Goal: Communication & Community: Connect with others

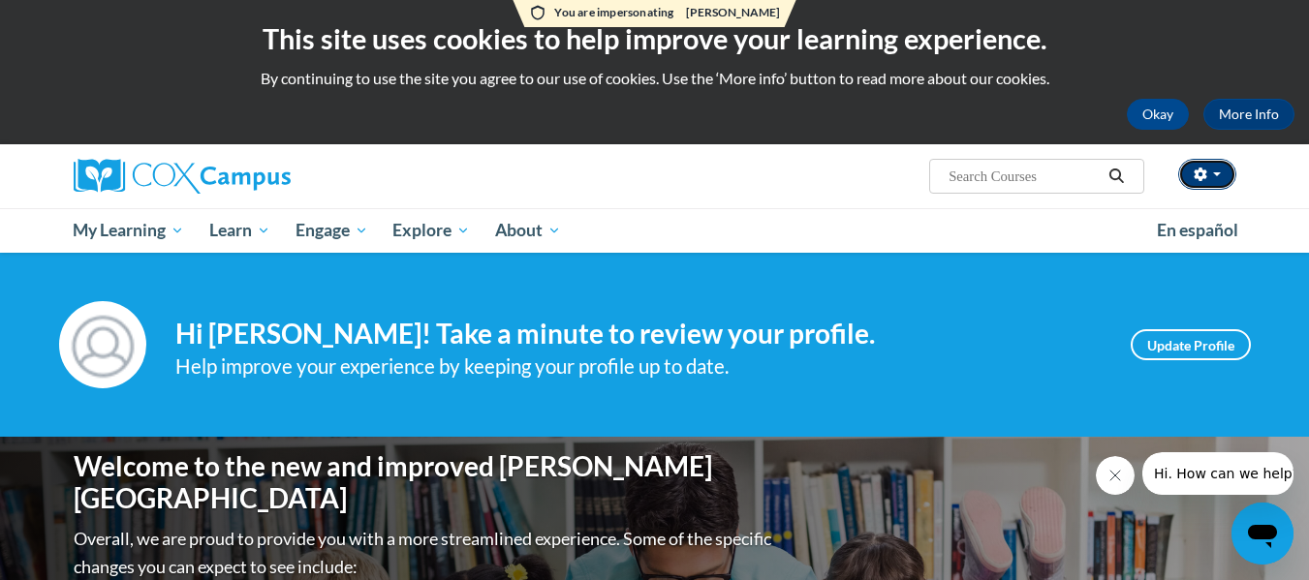
click at [1209, 179] on button "button" at bounding box center [1207, 174] width 58 height 31
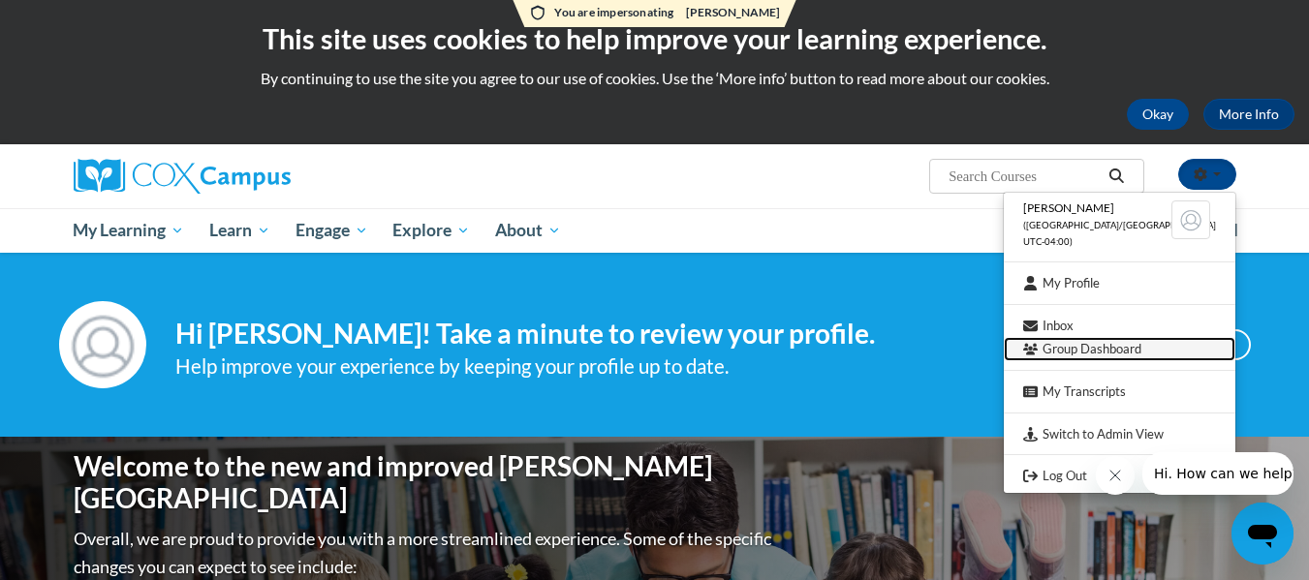
click at [1143, 345] on link "Group Dashboard" at bounding box center [1120, 349] width 232 height 24
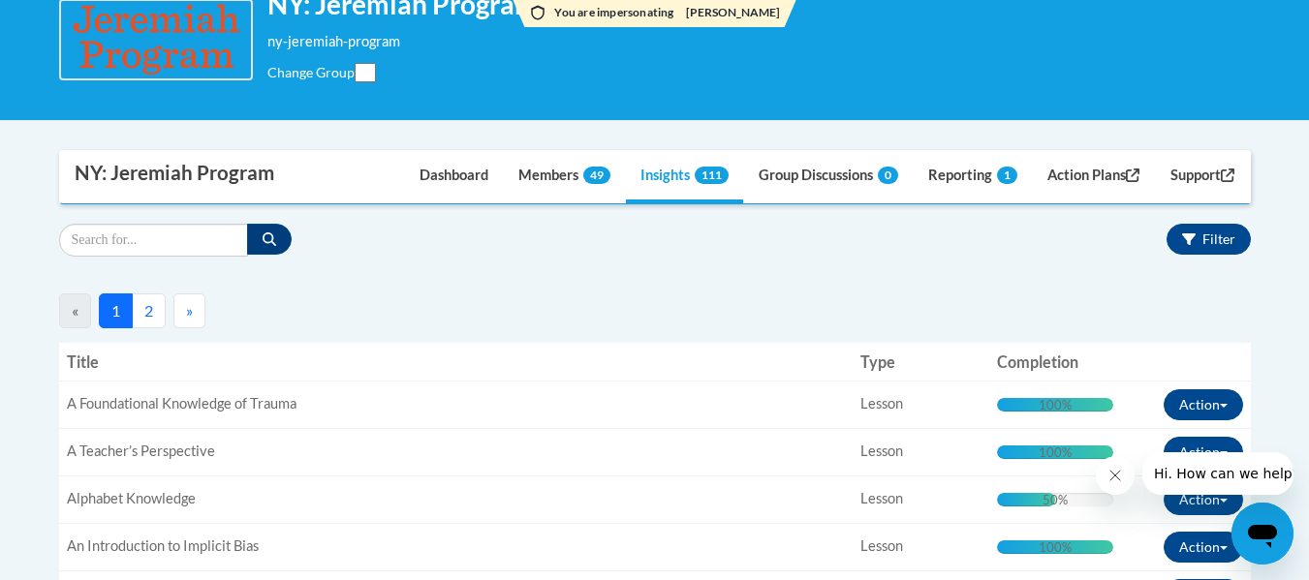
scroll to position [291, 0]
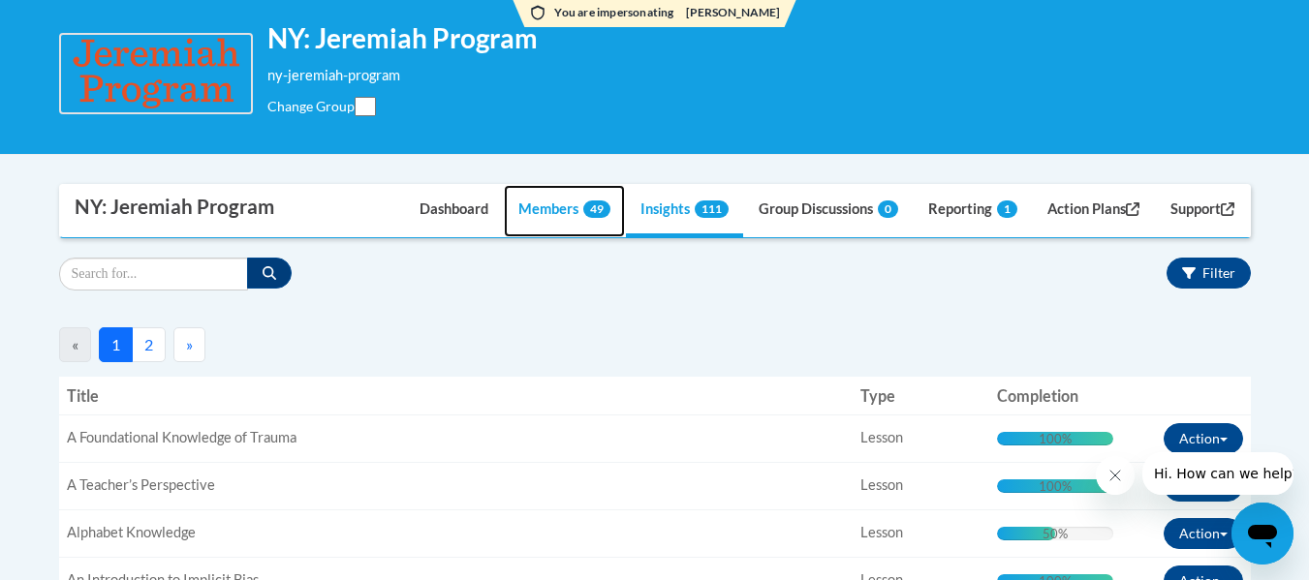
click at [562, 207] on link "Members 49" at bounding box center [564, 211] width 121 height 52
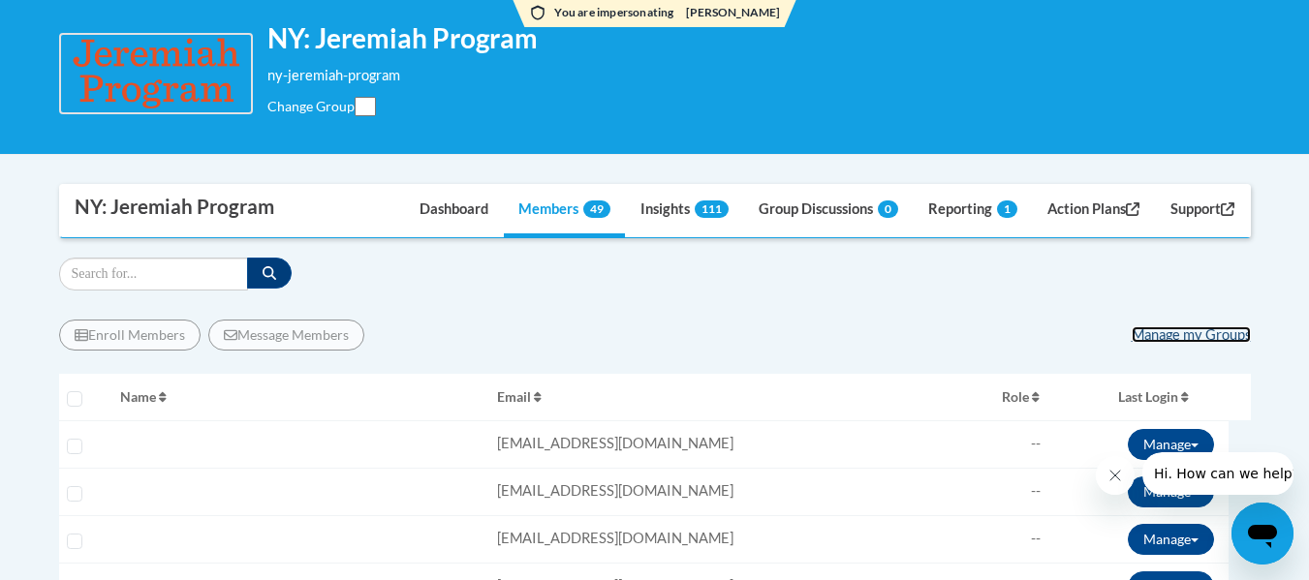
click at [1175, 332] on link "Manage my Groups" at bounding box center [1191, 335] width 119 height 16
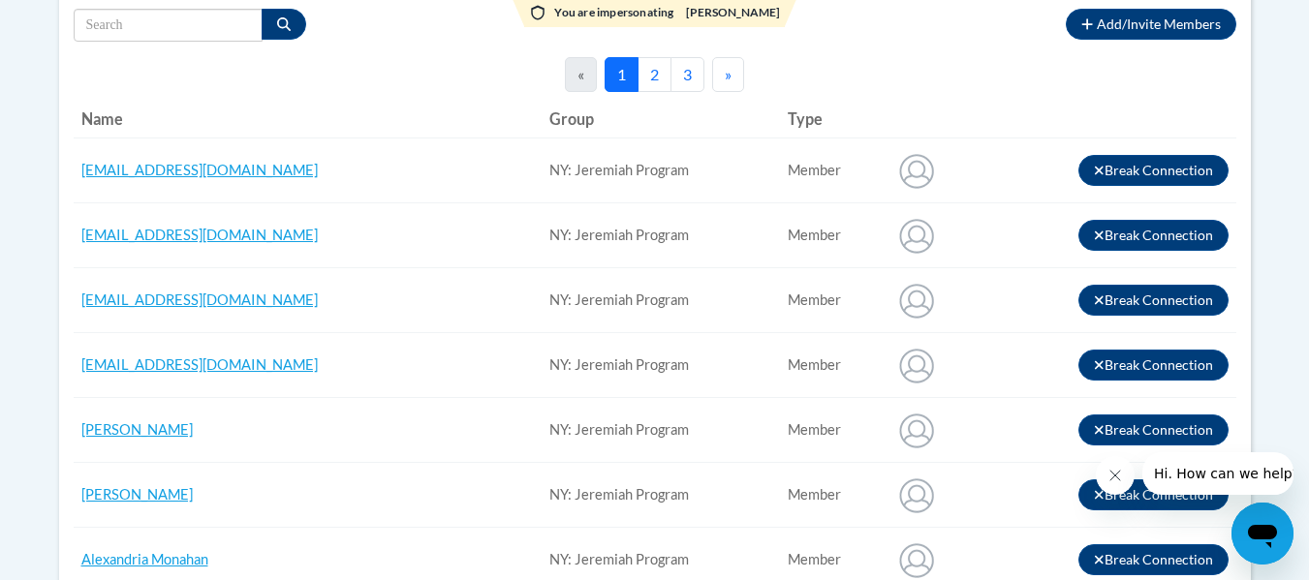
scroll to position [388, 0]
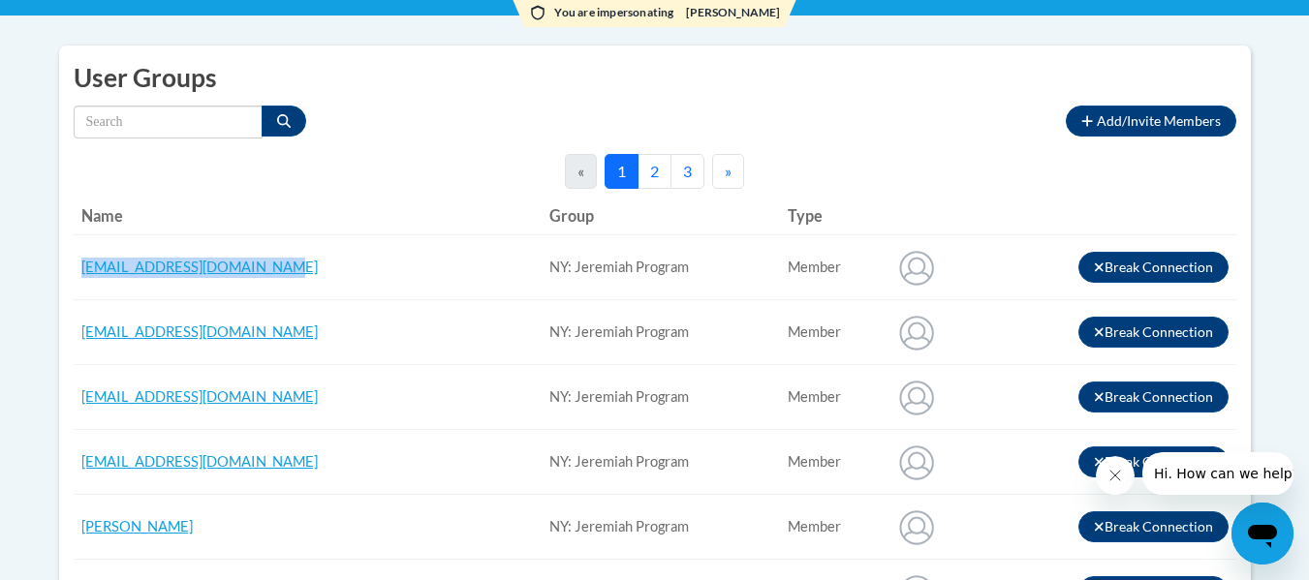
drag, startPoint x: 353, startPoint y: 279, endPoint x: 78, endPoint y: 277, distance: 275.2
click at [78, 277] on td "[EMAIL_ADDRESS][DOMAIN_NAME]" at bounding box center [308, 267] width 469 height 65
copy span "[EMAIL_ADDRESS][DOMAIN_NAME]"
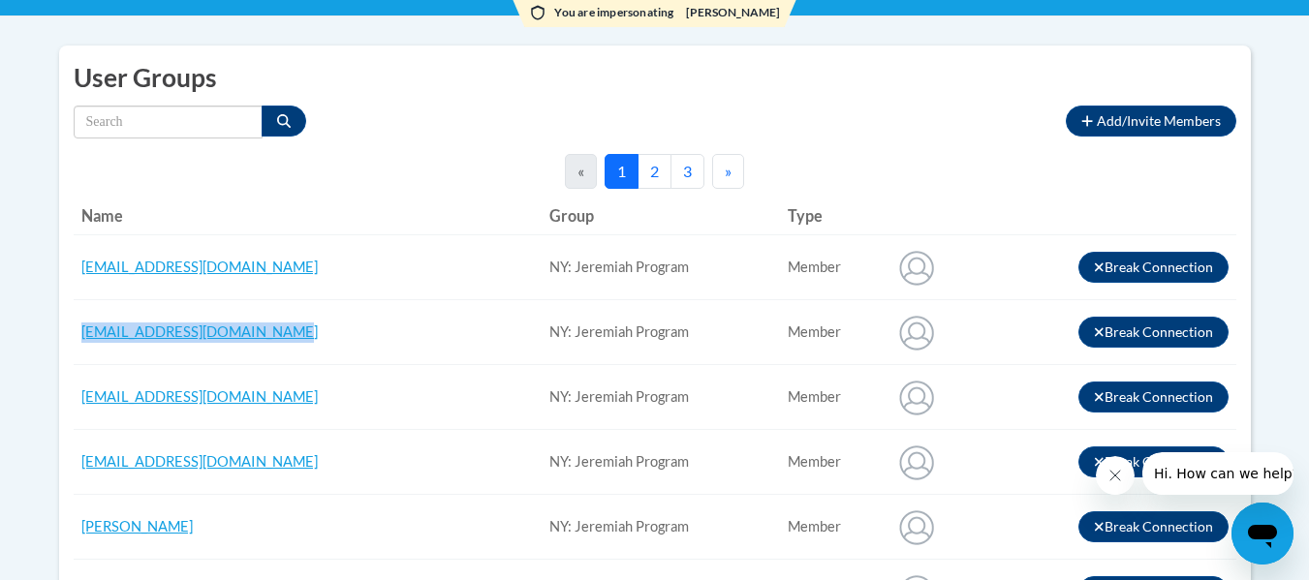
drag, startPoint x: 355, startPoint y: 339, endPoint x: 78, endPoint y: 345, distance: 277.2
click at [78, 345] on td "ilfelix@jeremiahprogram.org" at bounding box center [308, 332] width 469 height 65
copy span "ilfelix@jeremiahprogram.org"
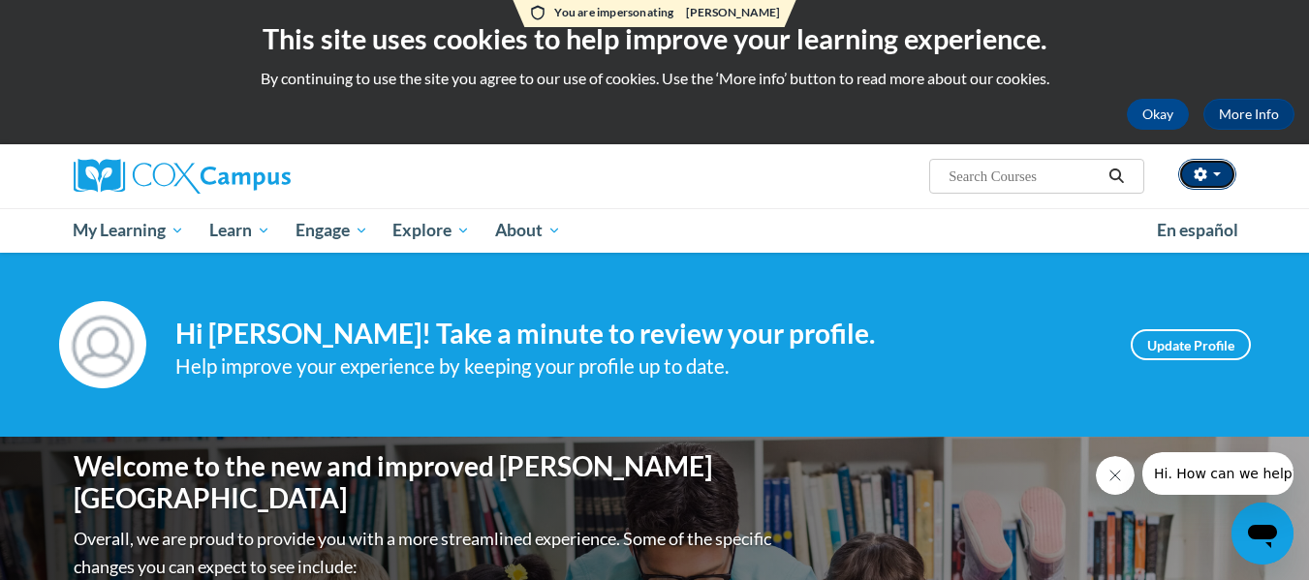
click at [1222, 166] on button "button" at bounding box center [1207, 174] width 58 height 31
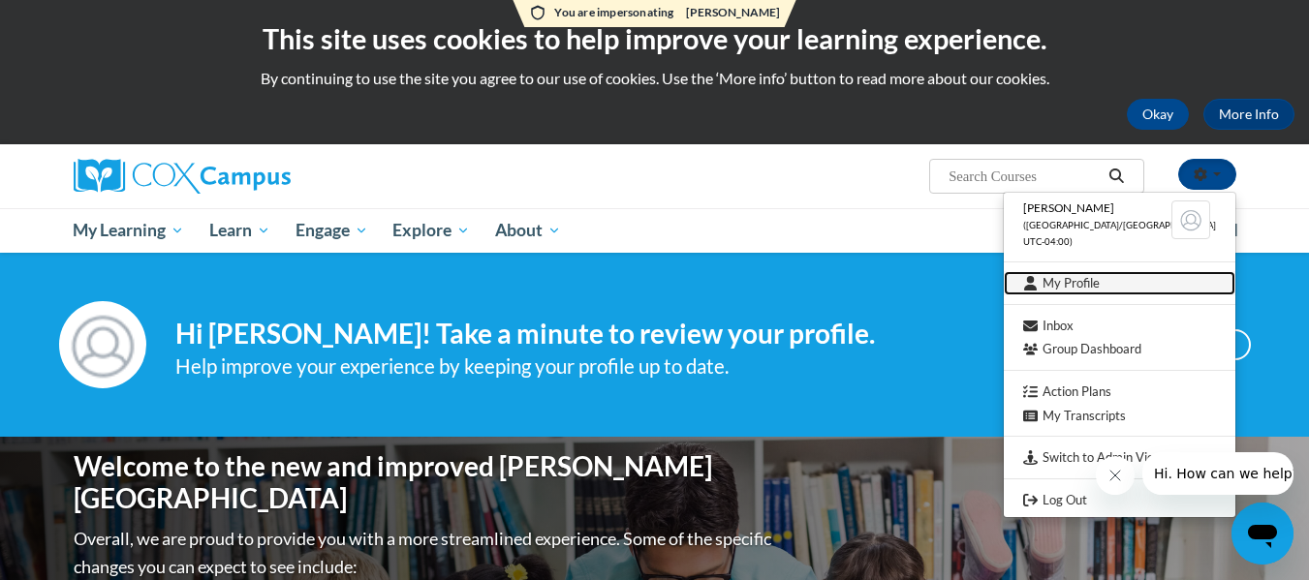
click at [1122, 279] on link "My Profile" at bounding box center [1120, 283] width 232 height 24
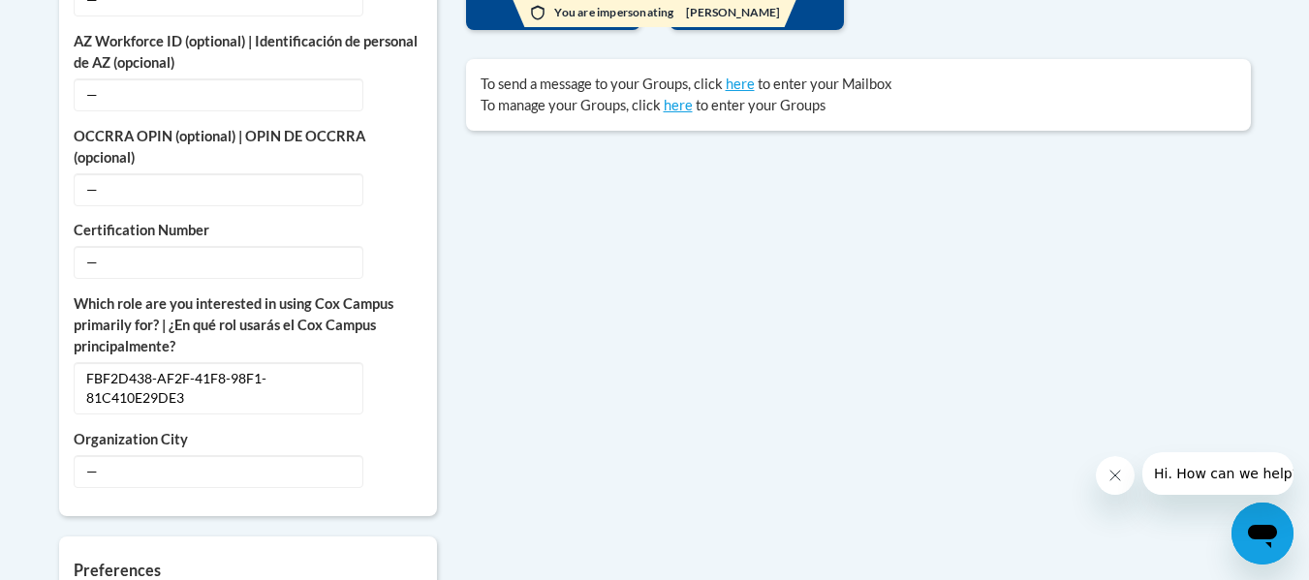
scroll to position [775, 0]
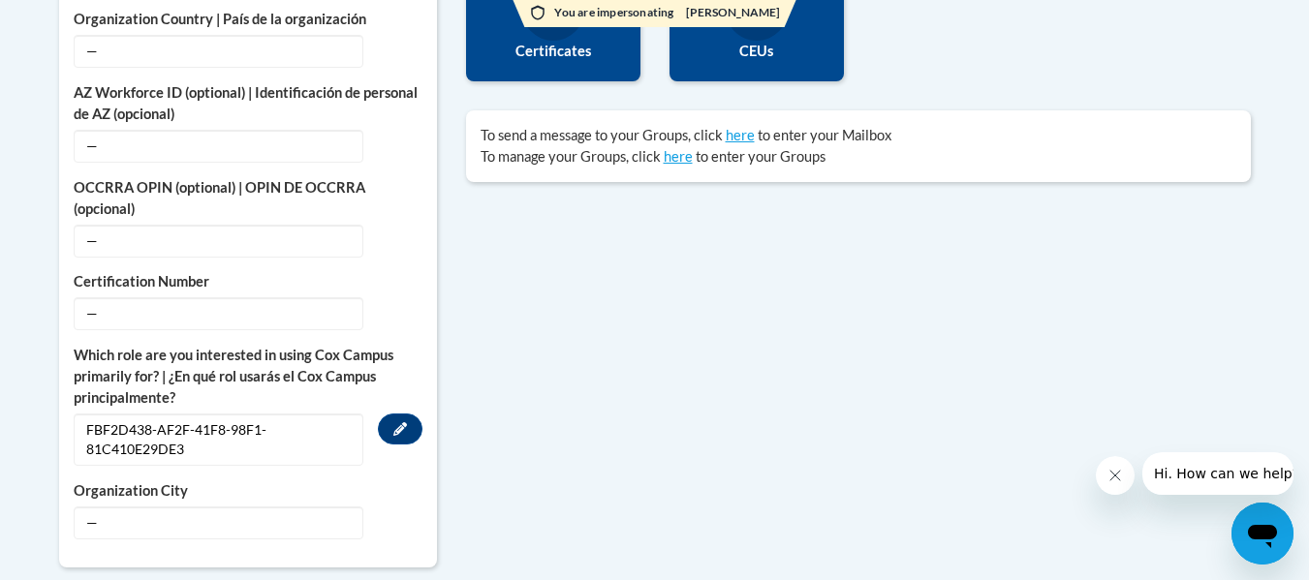
click at [239, 433] on span "FBF2D438-AF2F-41F8-98F1-81C410E29DE3" at bounding box center [219, 440] width 290 height 52
click at [397, 429] on icon "Custom profile fields" at bounding box center [400, 430] width 14 height 14
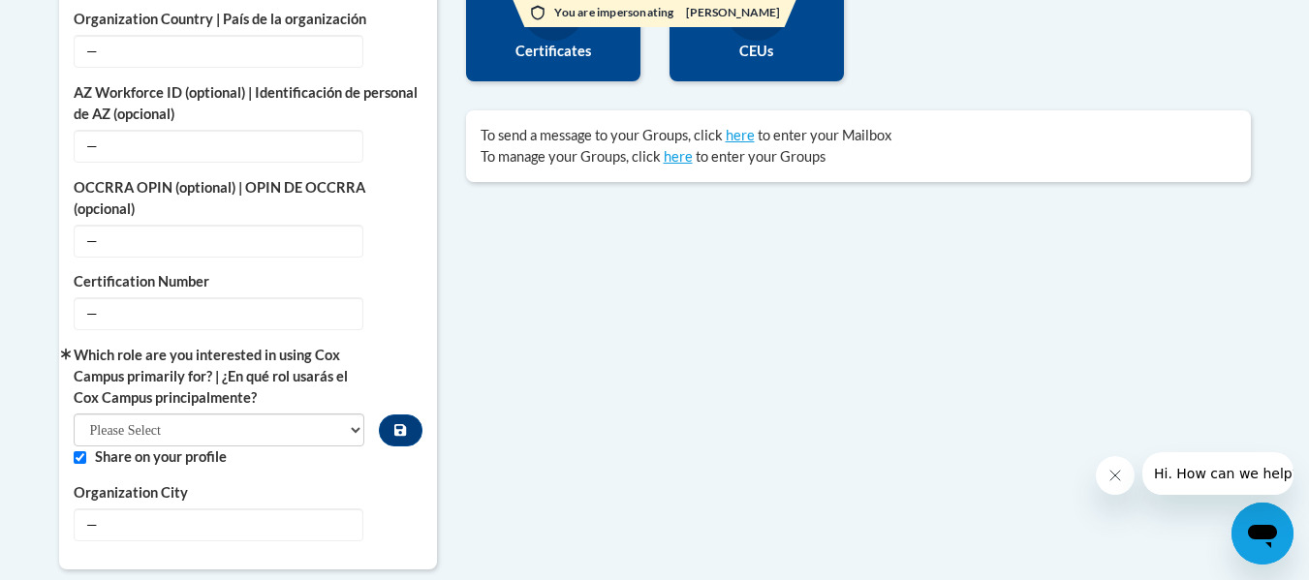
click at [652, 399] on div "More About Me Click or press to edit any of the profile fields below. Select mu…" at bounding box center [655, 440] width 1221 height 1029
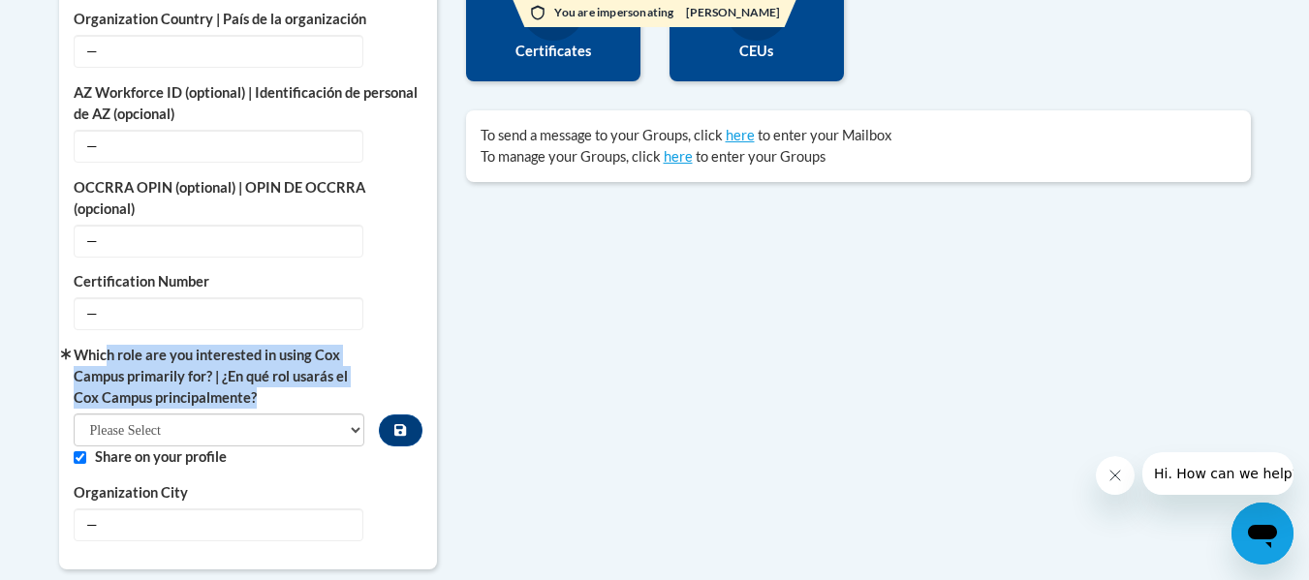
drag, startPoint x: 111, startPoint y: 358, endPoint x: 296, endPoint y: 401, distance: 189.2
click at [296, 401] on label "Which role are you interested in using Cox Campus primarily for? | ¿En qué rol …" at bounding box center [220, 377] width 292 height 64
drag, startPoint x: 332, startPoint y: 397, endPoint x: 71, endPoint y: 369, distance: 263.2
click at [71, 369] on div "More About Me Click or press to edit any of the profile fields below. Select mu…" at bounding box center [248, 247] width 378 height 643
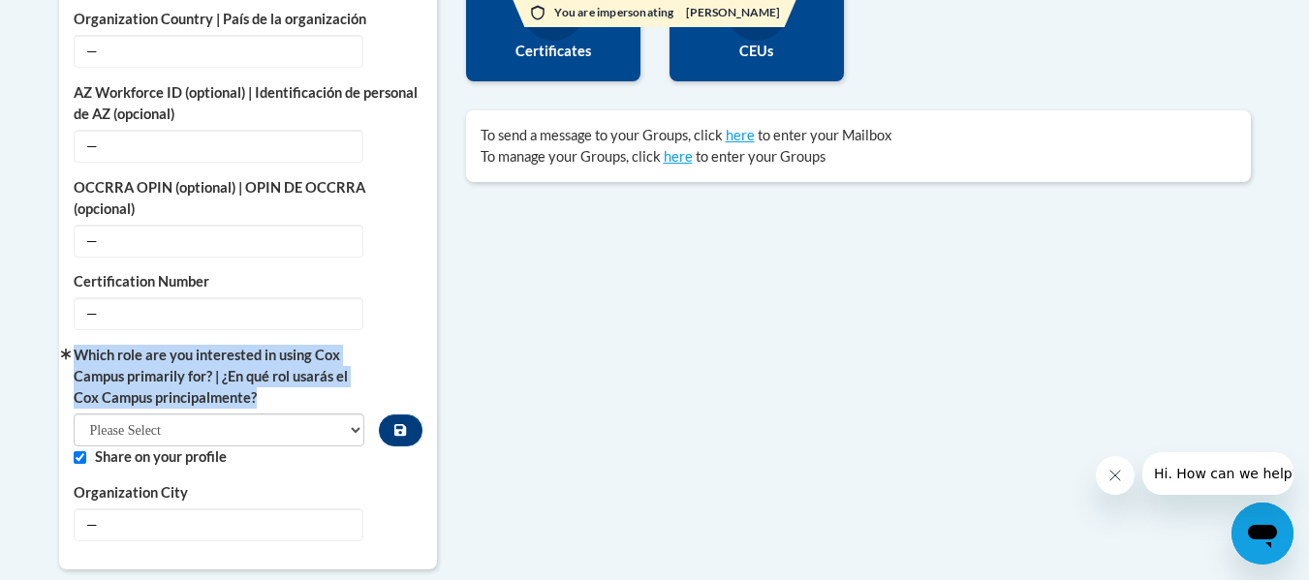
click at [117, 366] on label "Which role are you interested in using Cox Campus primarily for? | ¿En qué rol …" at bounding box center [220, 377] width 292 height 64
drag, startPoint x: 78, startPoint y: 352, endPoint x: 385, endPoint y: 418, distance: 314.2
click at [385, 418] on div "Which role are you interested in using Cox Campus primarily for? | ¿En qué rol …" at bounding box center [248, 396] width 349 height 102
click at [333, 392] on label "Which role are you interested in using Cox Campus primarily for? | ¿En qué rol …" at bounding box center [220, 377] width 292 height 64
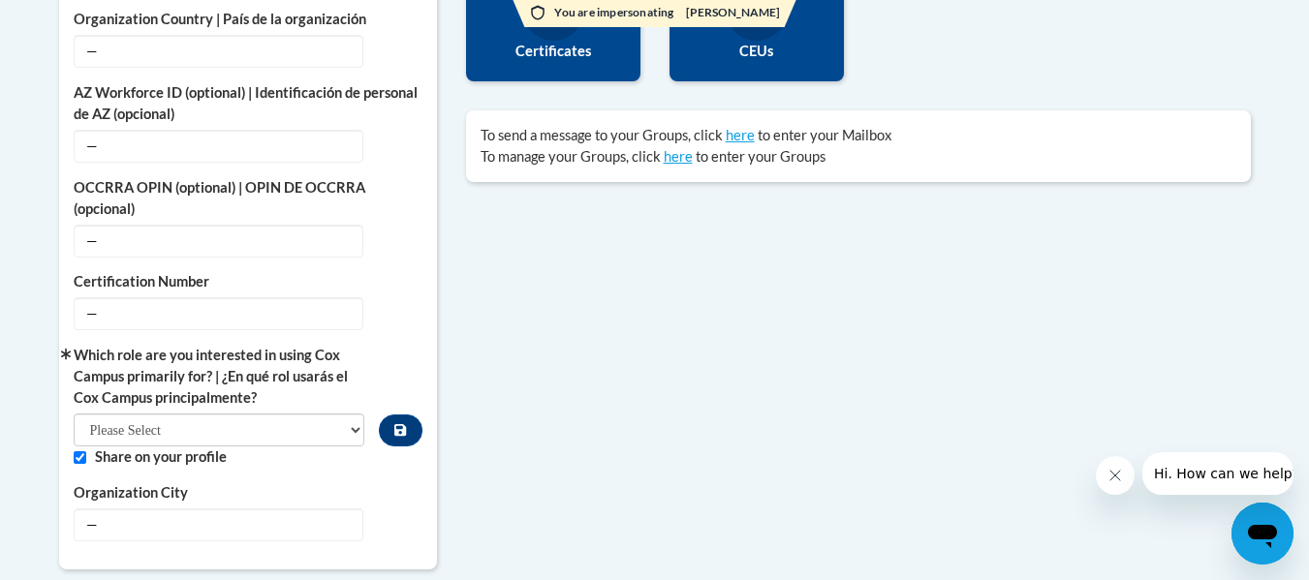
click at [694, 392] on div "More About Me Click or press to edit any of the profile fields below. Select mu…" at bounding box center [655, 440] width 1221 height 1029
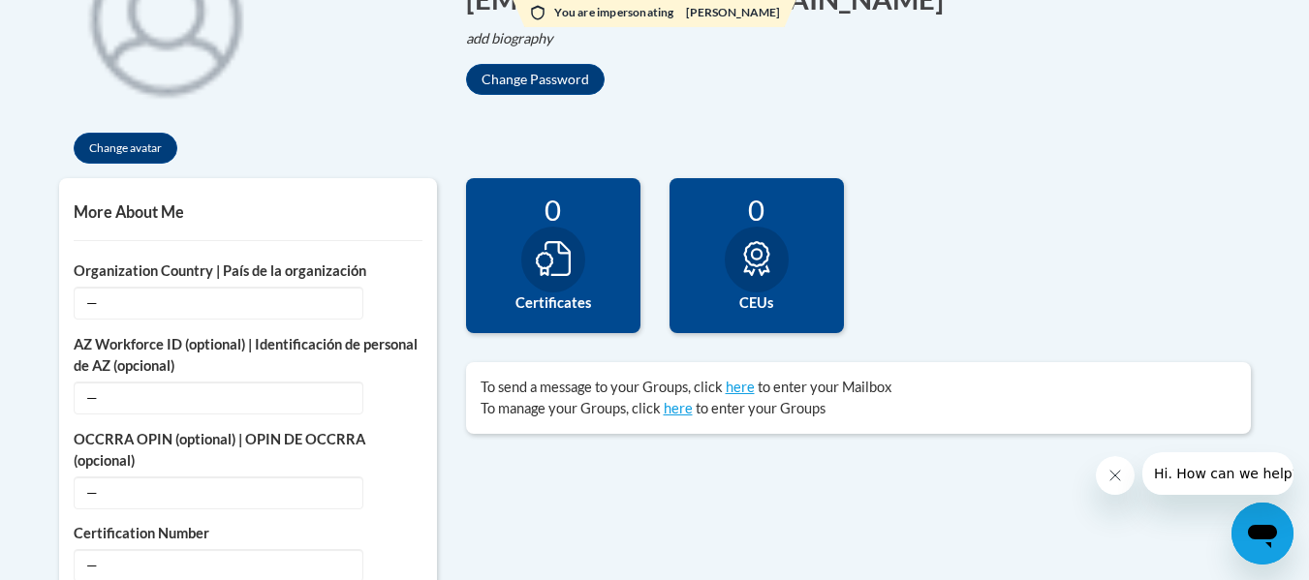
scroll to position [291, 0]
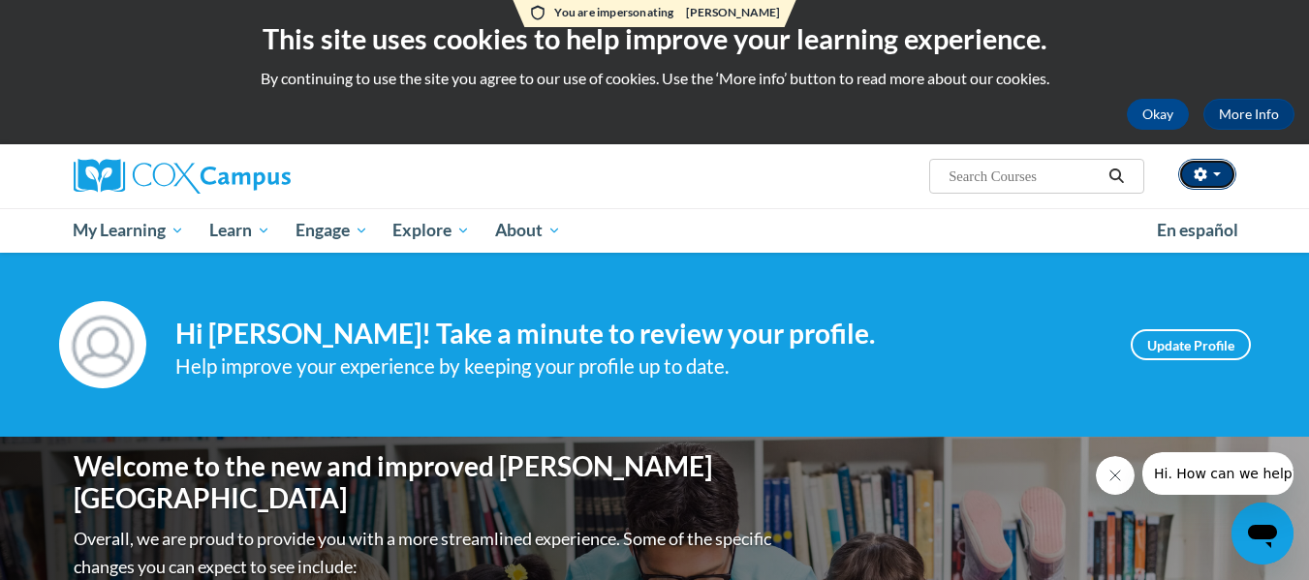
click at [1188, 186] on button "button" at bounding box center [1207, 174] width 58 height 31
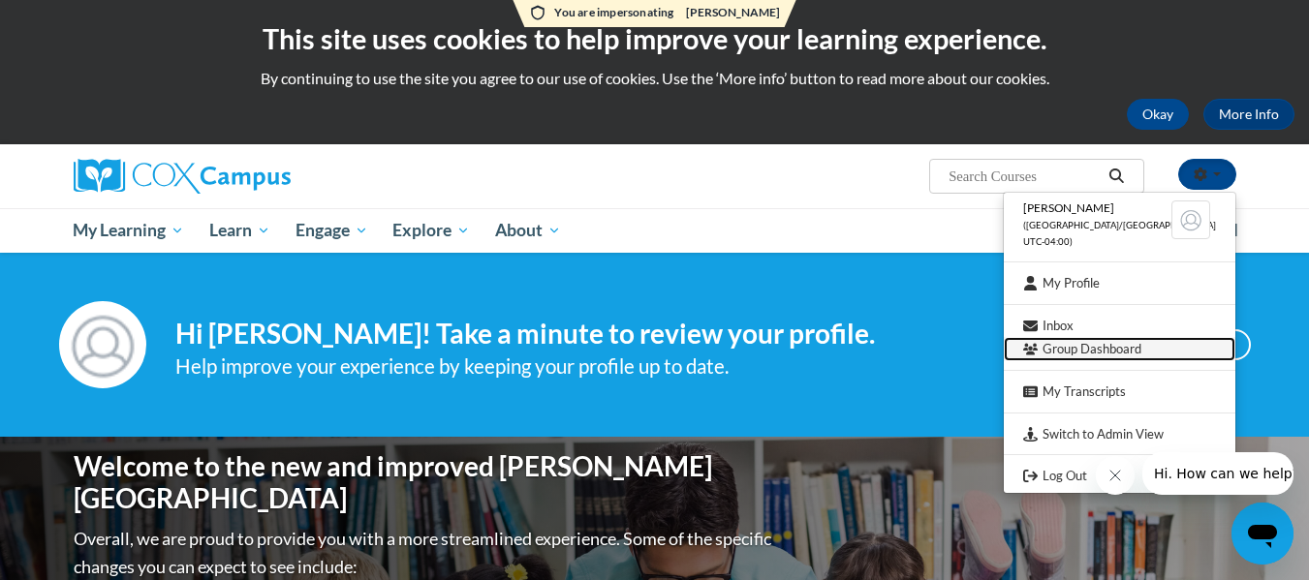
click at [1146, 347] on link "Group Dashboard" at bounding box center [1120, 349] width 232 height 24
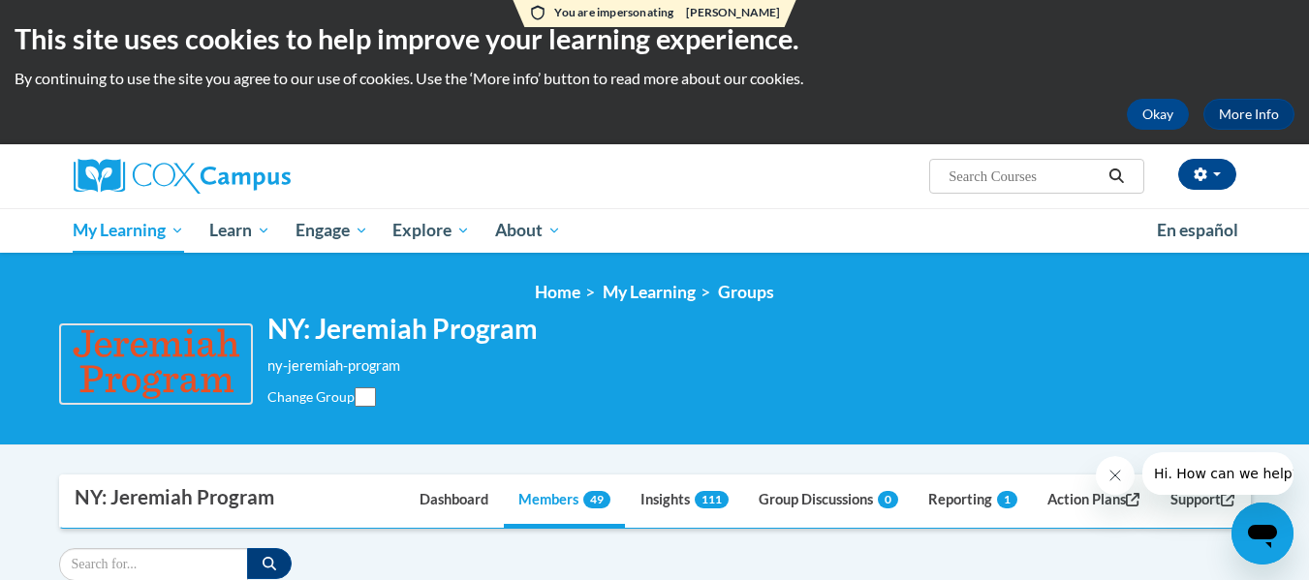
click at [931, 315] on div "NY: Jeremiah Program ny-jeremiah-program Change Group Change Group" at bounding box center [655, 364] width 1192 height 103
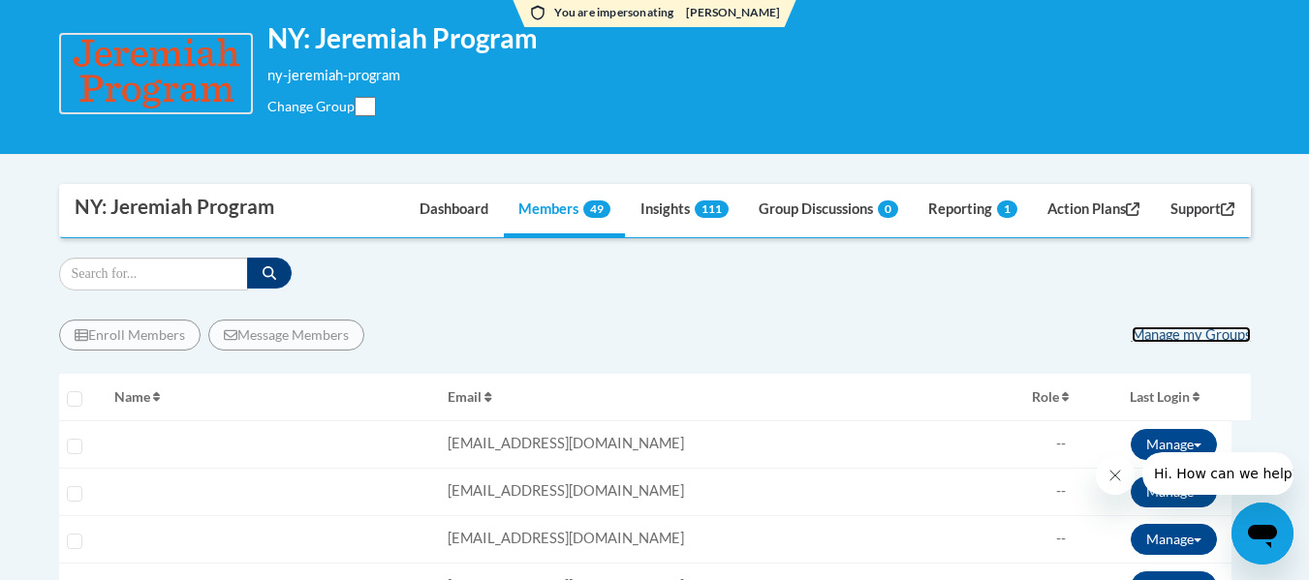
click at [1214, 336] on link "Manage my Groups" at bounding box center [1191, 335] width 119 height 16
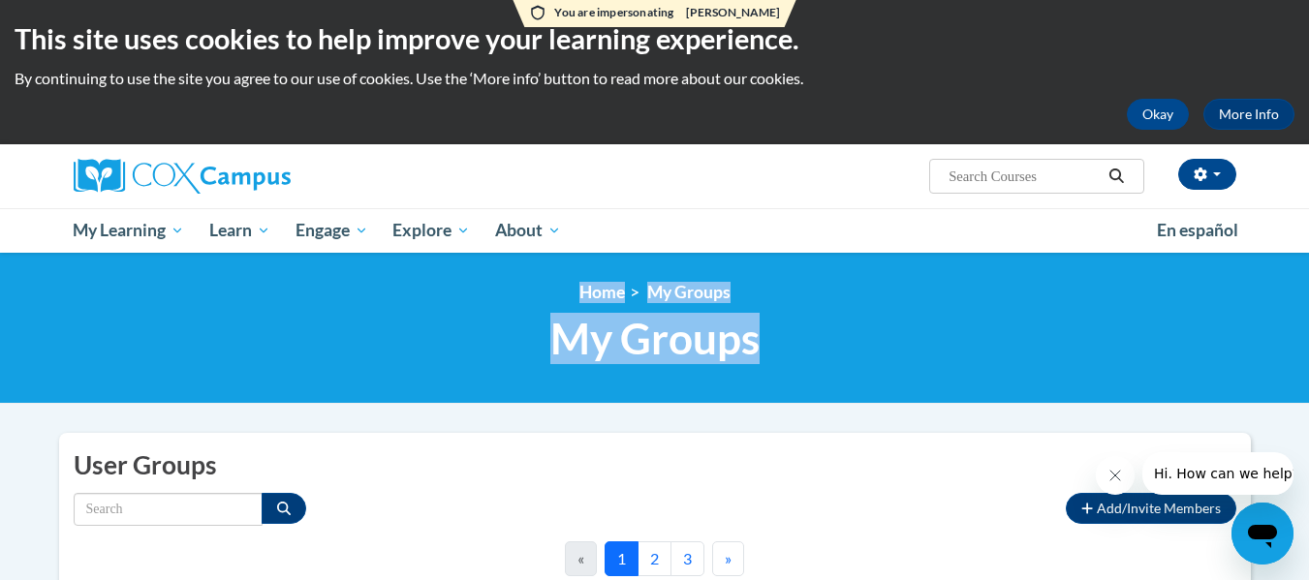
drag, startPoint x: 482, startPoint y: 287, endPoint x: 1085, endPoint y: 351, distance: 607.1
click at [1085, 351] on div "<en>Home</en><fr>Accueil</fr><de>Zuhause</de><it>Casa</it><es>Casa</es><pt>Casa…" at bounding box center [655, 328] width 1221 height 92
click at [1085, 351] on h1 "My Groups" at bounding box center [655, 338] width 1192 height 51
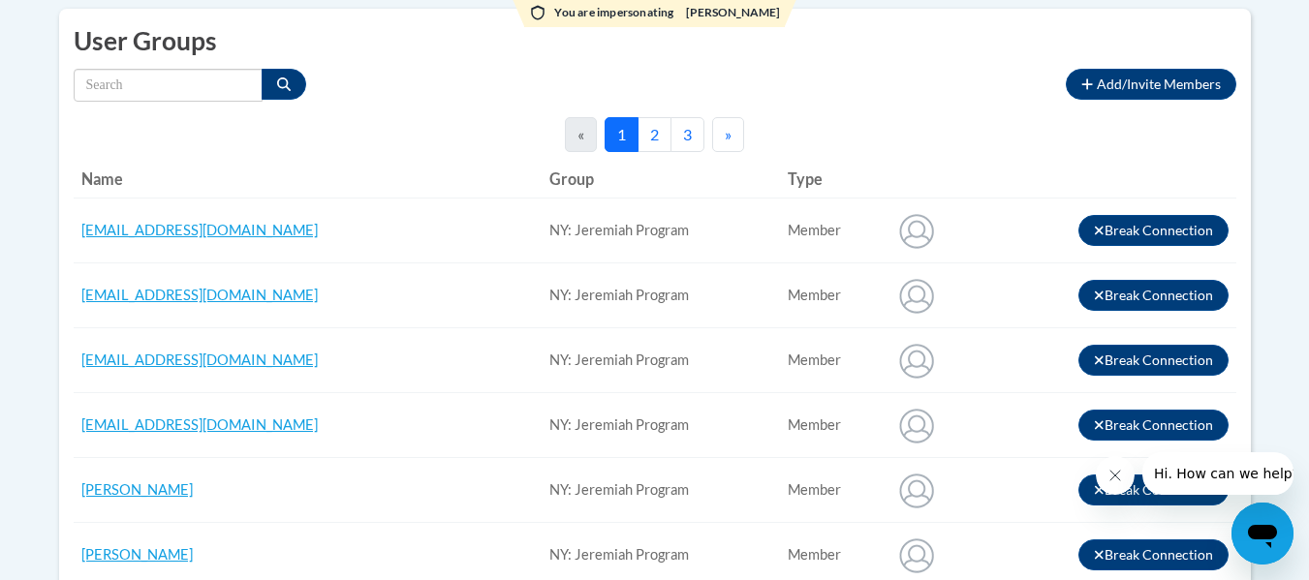
scroll to position [291, 0]
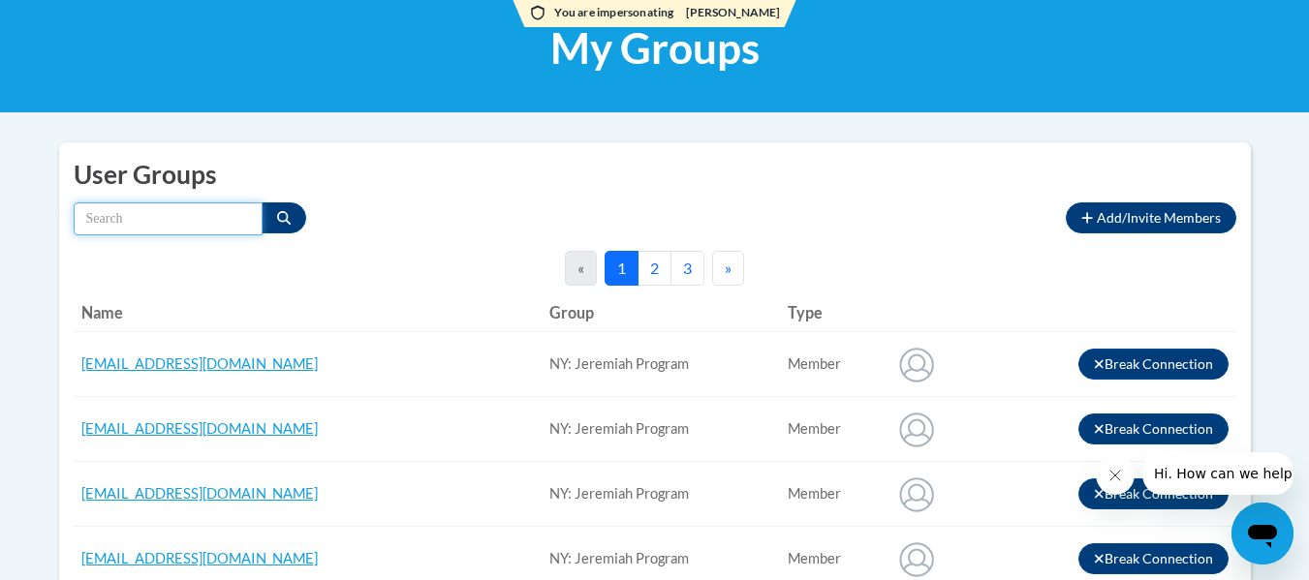
click at [182, 234] on input "Search by name" at bounding box center [168, 219] width 189 height 33
type input "cass"
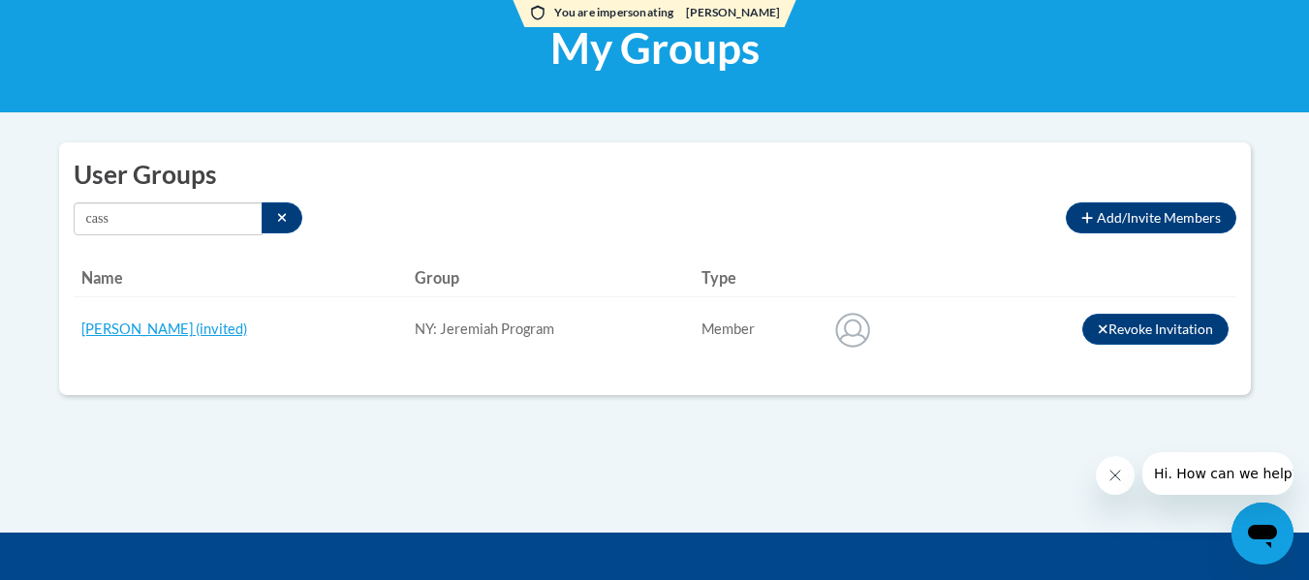
drag, startPoint x: 76, startPoint y: 269, endPoint x: 928, endPoint y: 357, distance: 857.2
click at [928, 357] on table "Name Group Type Avatar Options [PERSON_NAME] (invited) [GEOGRAPHIC_DATA]: Jerem…" at bounding box center [655, 310] width 1163 height 103
click at [928, 357] on td at bounding box center [880, 330] width 118 height 65
drag, startPoint x: 62, startPoint y: 176, endPoint x: 959, endPoint y: 333, distance: 911.0
click at [959, 333] on div "User Groups Add/Invite Members Connections to other member users by connection …" at bounding box center [655, 268] width 1192 height 253
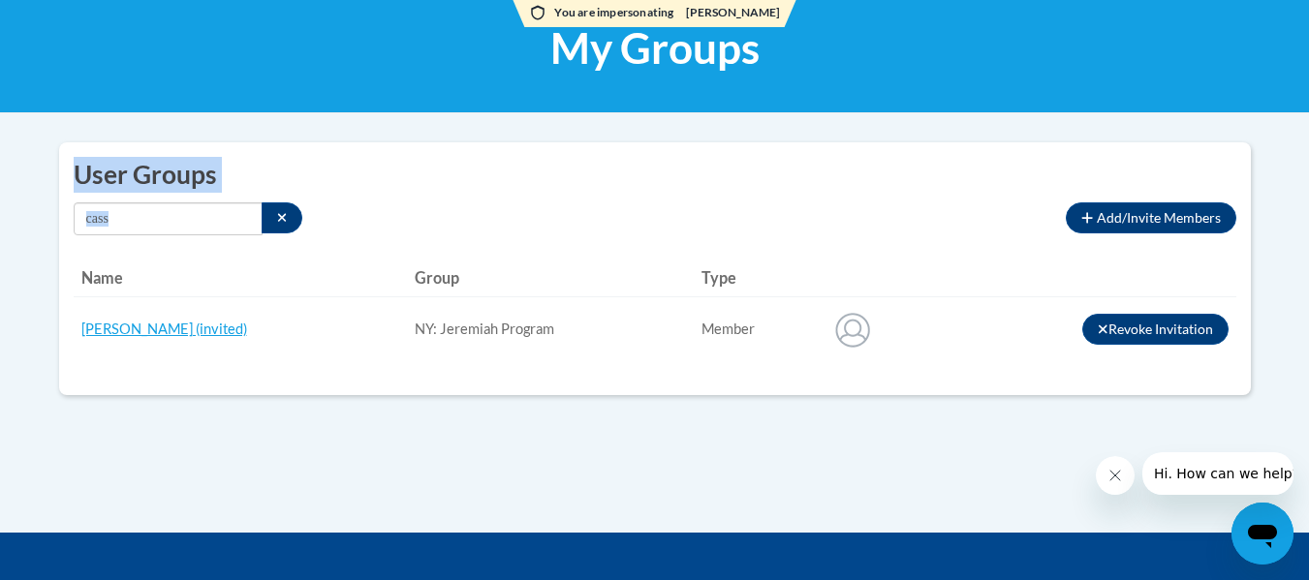
click at [959, 333] on td "Revoke Invitation" at bounding box center [1087, 330] width 298 height 65
drag, startPoint x: 987, startPoint y: 333, endPoint x: 64, endPoint y: 192, distance: 934.3
click at [64, 192] on div "User Groups Add/Invite Members Connections to other member users by connection …" at bounding box center [655, 268] width 1192 height 253
click at [85, 180] on h2 "User Groups" at bounding box center [655, 175] width 1163 height 36
drag, startPoint x: 82, startPoint y: 169, endPoint x: 979, endPoint y: 349, distance: 914.3
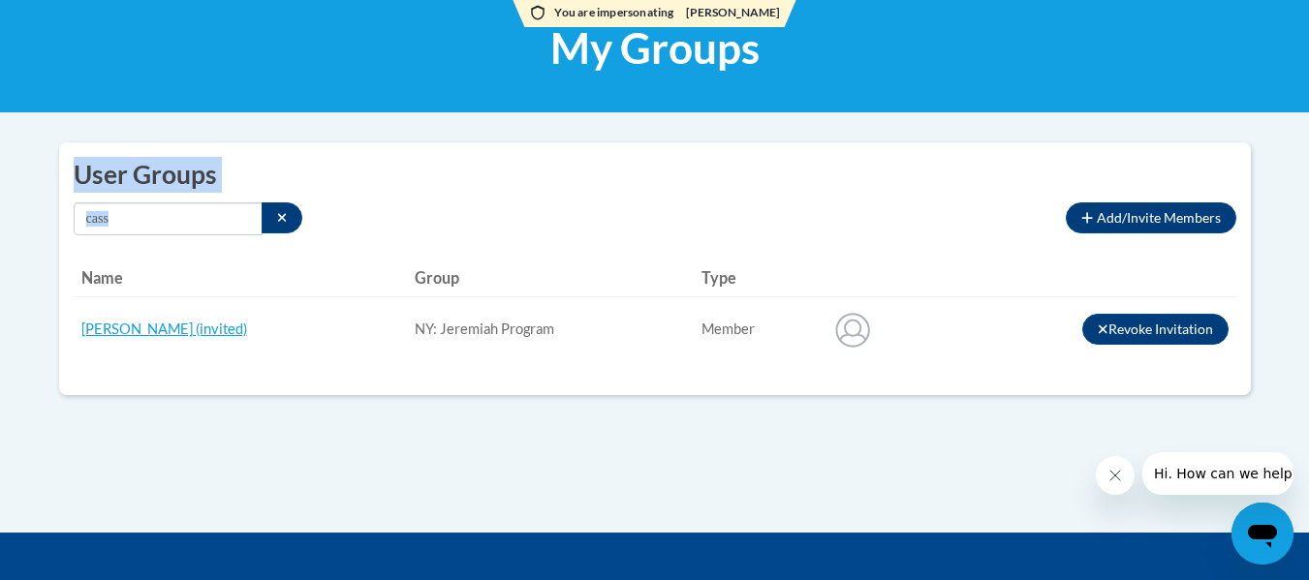
click at [979, 349] on div "User Groups Add/Invite Members Connections to other member users by connection …" at bounding box center [655, 268] width 1192 height 253
click at [979, 349] on td "Revoke Invitation" at bounding box center [1087, 330] width 298 height 65
drag, startPoint x: 370, startPoint y: 166, endPoint x: 645, endPoint y: 166, distance: 275.2
click at [645, 166] on div "To send a message to your Groups, click here to enter your Mailbox My Leader us…" at bounding box center [655, 279] width 1221 height 274
click at [645, 166] on h2 "User Groups" at bounding box center [655, 175] width 1163 height 36
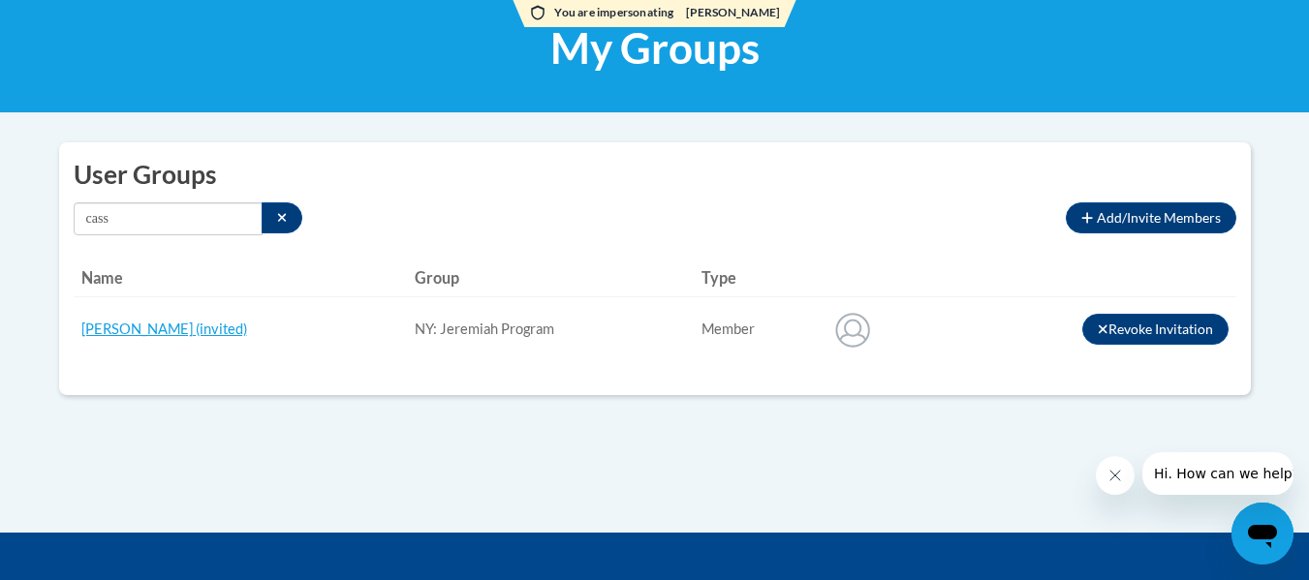
drag, startPoint x: 71, startPoint y: 337, endPoint x: 314, endPoint y: 337, distance: 243.2
click at [314, 337] on div "User Groups Add/Invite Members Connections to other member users by connection …" at bounding box center [655, 268] width 1192 height 253
click at [349, 336] on td "[PERSON_NAME] (invited)" at bounding box center [241, 330] width 334 height 65
drag, startPoint x: 307, startPoint y: 334, endPoint x: 147, endPoint y: 336, distance: 159.9
click at [146, 336] on td "[PERSON_NAME] (invited)" at bounding box center [241, 330] width 334 height 65
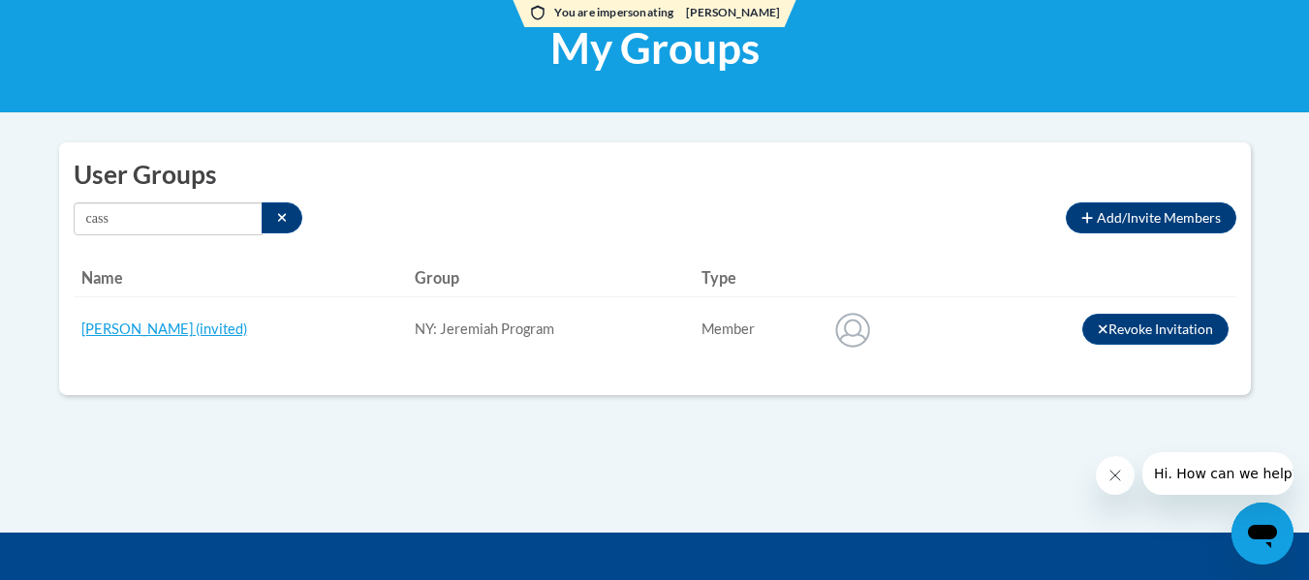
click at [343, 301] on td "[PERSON_NAME] (invited)" at bounding box center [241, 330] width 334 height 65
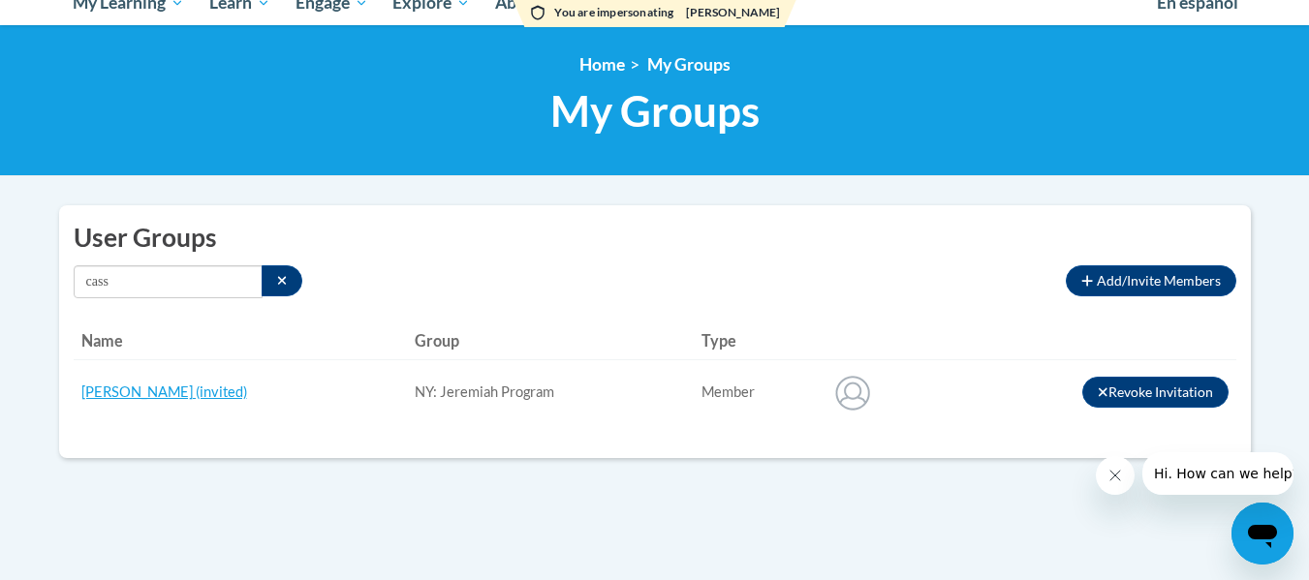
scroll to position [194, 0]
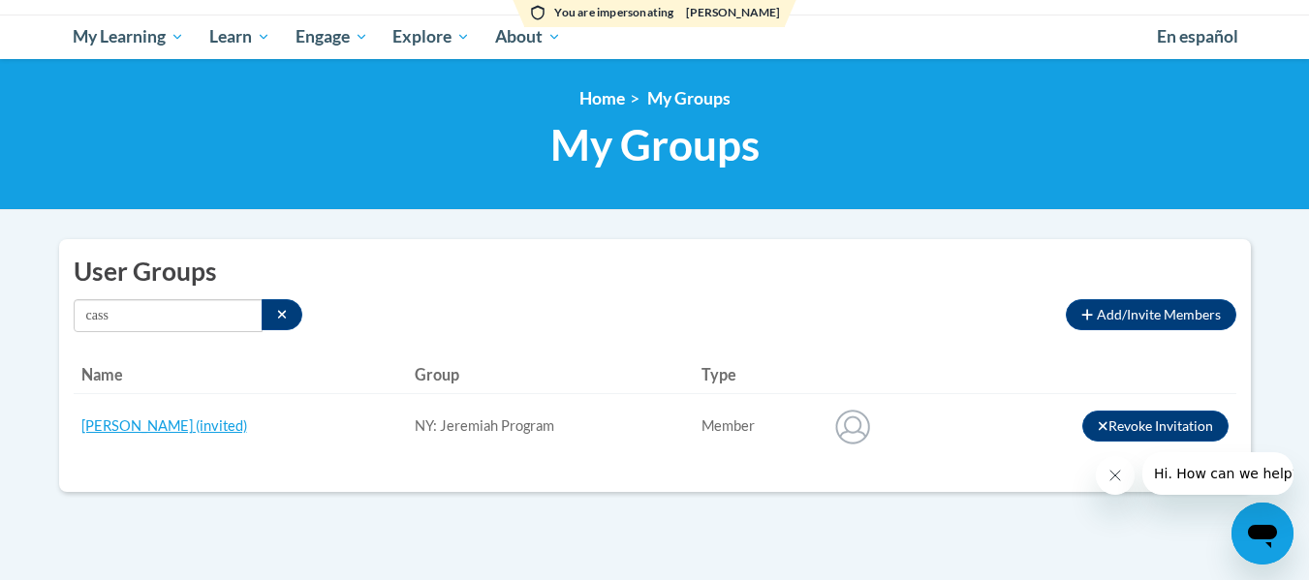
click at [1115, 486] on button "Close message from company" at bounding box center [1114, 475] width 39 height 39
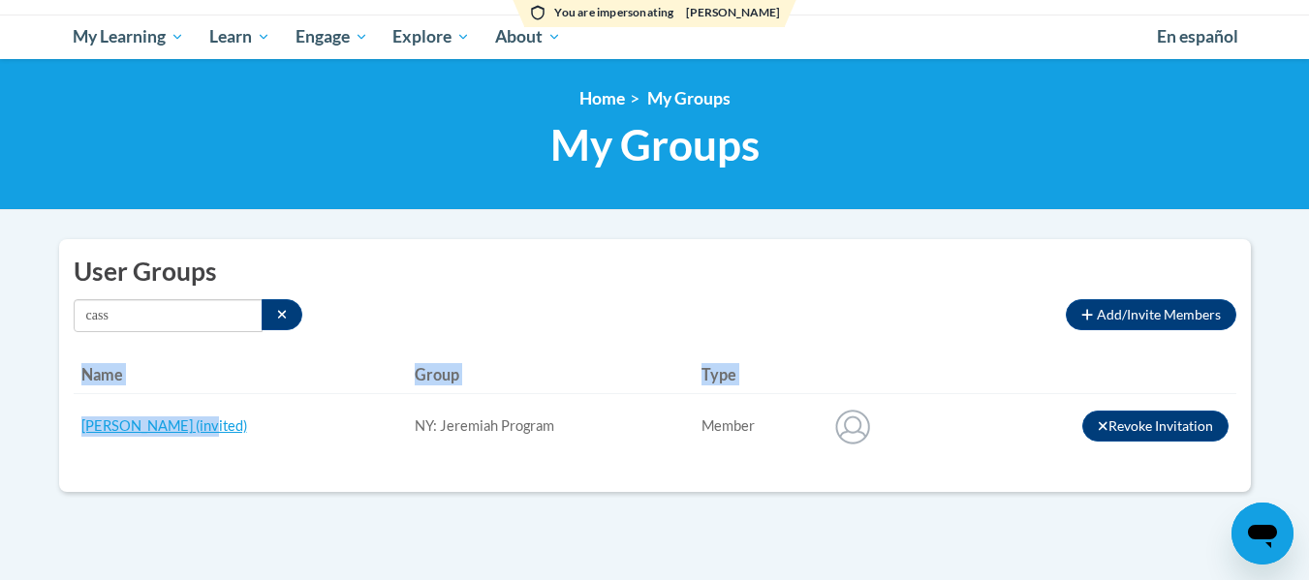
drag, startPoint x: 72, startPoint y: 437, endPoint x: 214, endPoint y: 442, distance: 142.5
click at [214, 442] on div "User Groups Add/Invite Members Connections to other member users by connection …" at bounding box center [655, 365] width 1192 height 253
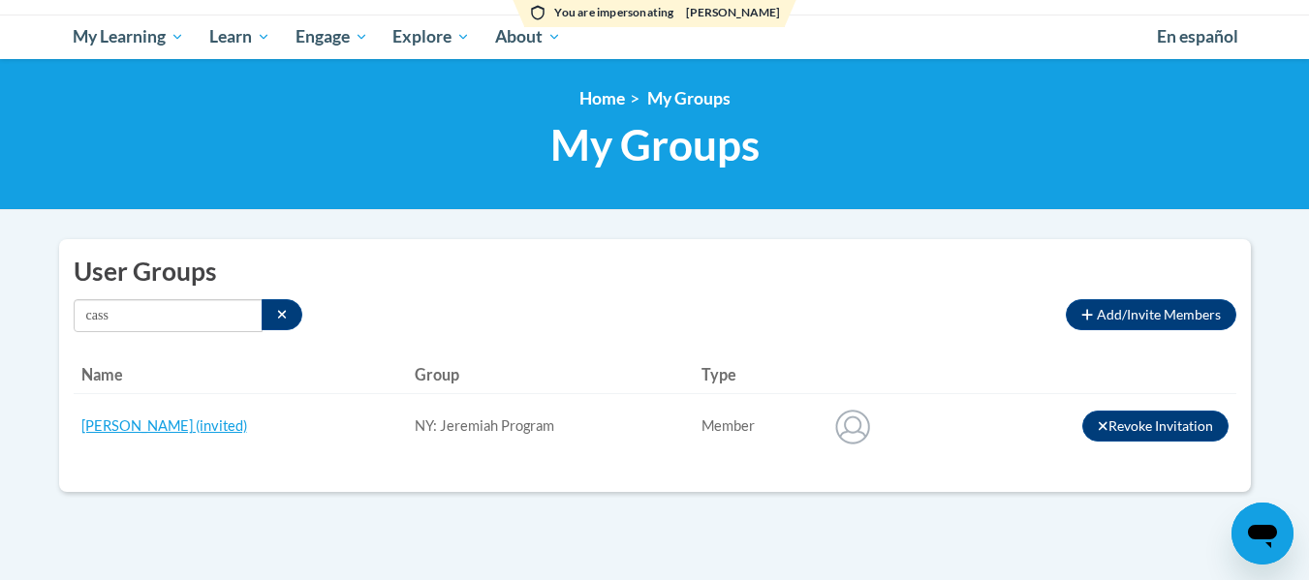
click at [418, 298] on div "User Groups Add/Invite Members Connections to other member users by connection …" at bounding box center [655, 365] width 1192 height 253
